Goal: Transaction & Acquisition: Purchase product/service

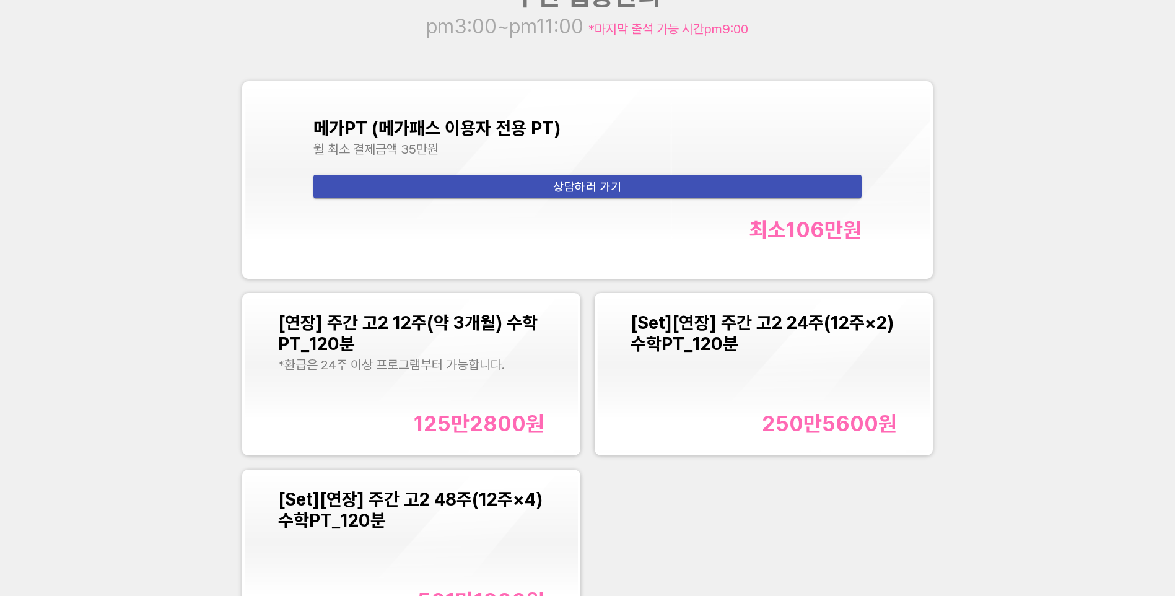
scroll to position [1734, 0]
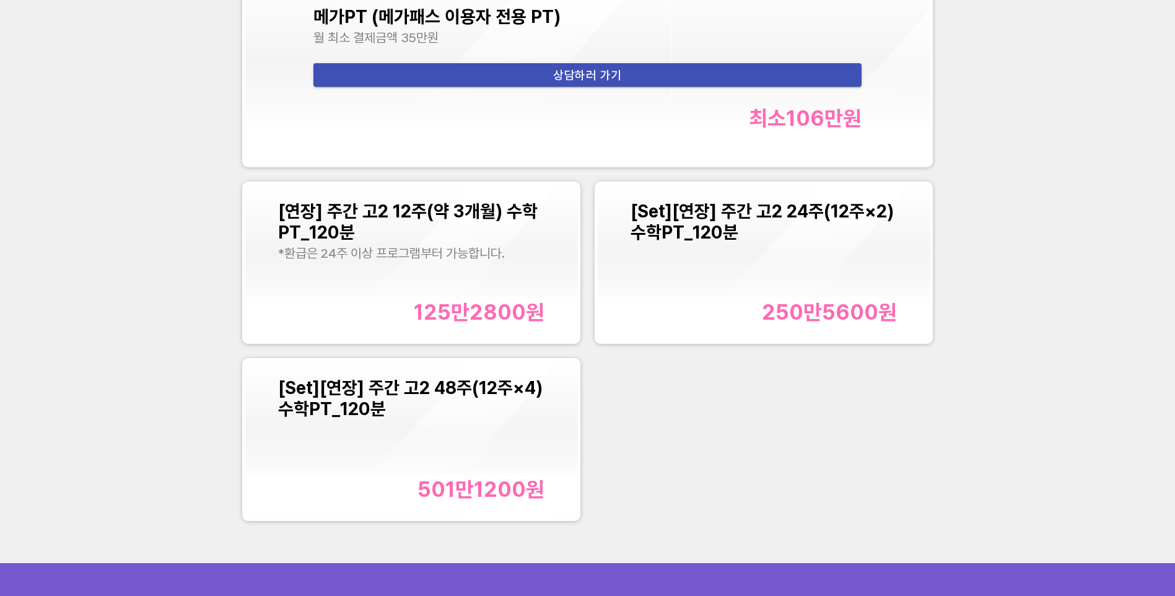
click at [770, 255] on div "[Set][연장] 주간 고2 24주(12주×2) 수학PT_120분 250만5600 원" at bounding box center [763, 263] width 267 height 124
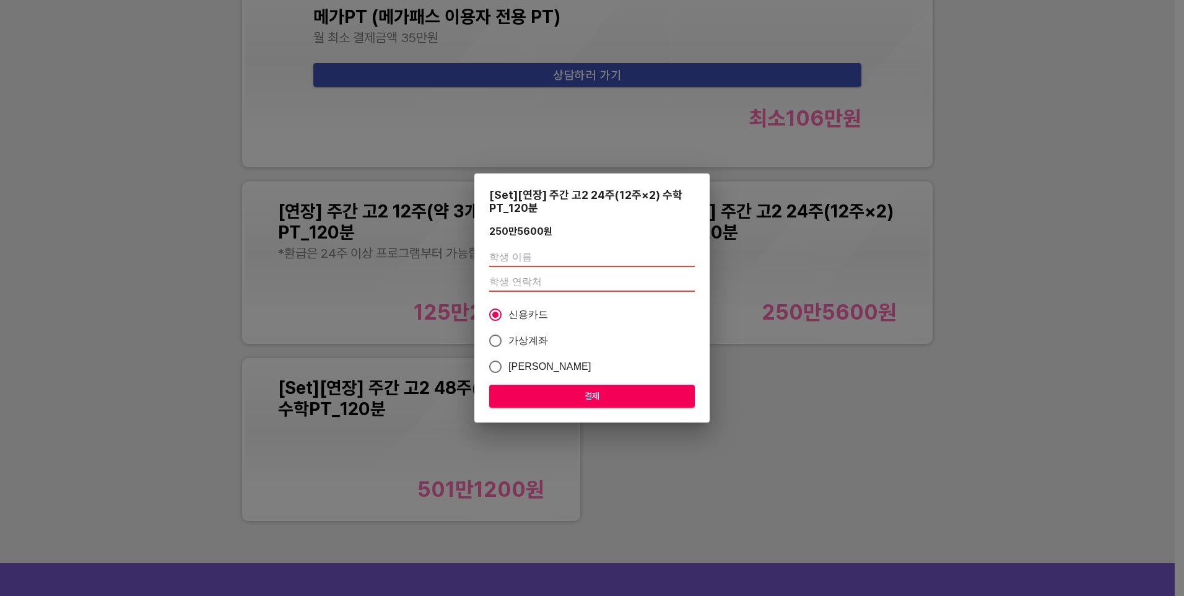
click at [528, 259] on input "text" at bounding box center [592, 257] width 206 height 20
type input "q"
type input "백서원"
type input "01058055779"
click at [606, 397] on span "결제" at bounding box center [592, 395] width 186 height 15
